Goal: Transaction & Acquisition: Book appointment/travel/reservation

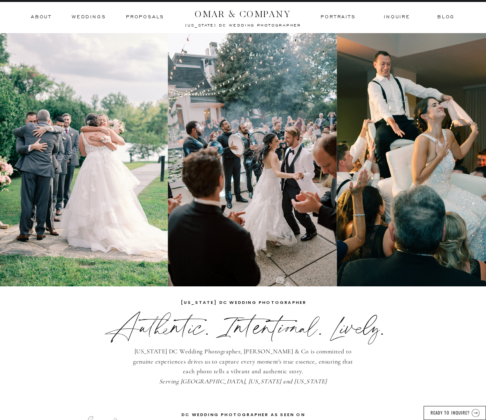
click at [416, 212] on img at bounding box center [426, 159] width 181 height 253
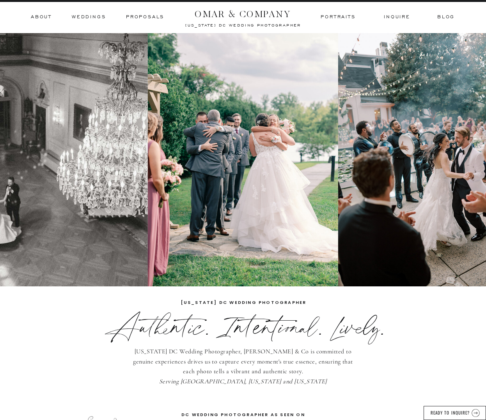
click at [100, 18] on h3 "Weddings" at bounding box center [89, 17] width 34 height 7
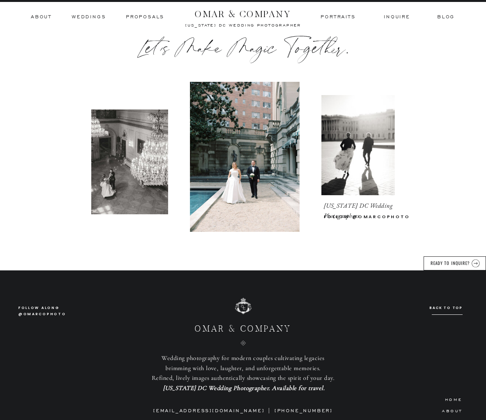
scroll to position [2651, 0]
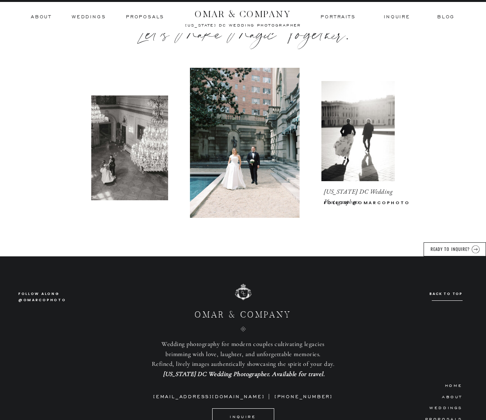
click at [442, 251] on h3 "READY TO INQUIRE?" at bounding box center [449, 249] width 41 height 6
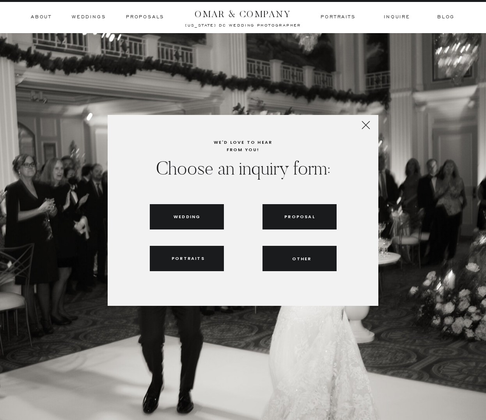
click at [177, 214] on h3 "Wedding" at bounding box center [186, 216] width 27 height 7
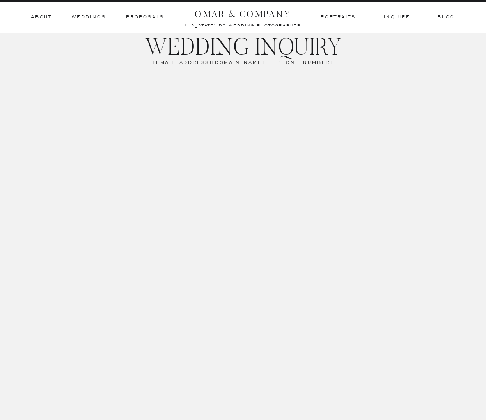
scroll to position [531, 0]
